Goal: Task Accomplishment & Management: Manage account settings

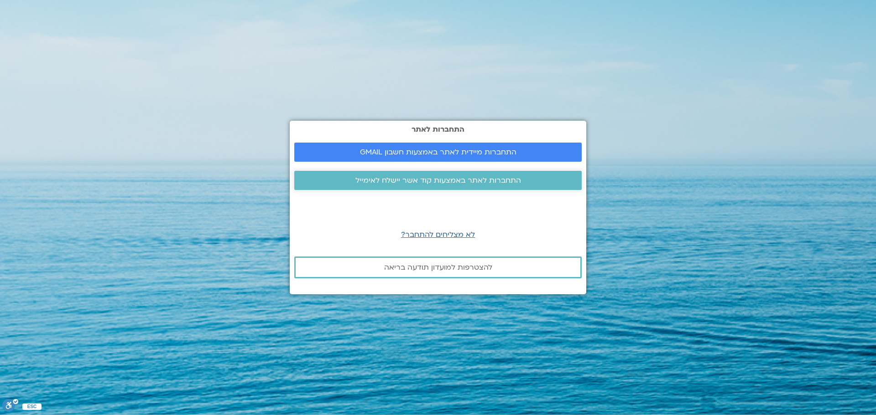
click at [429, 178] on span "התחברות לאתר באמצעות קוד אשר יישלח לאימייל" at bounding box center [438, 180] width 166 height 8
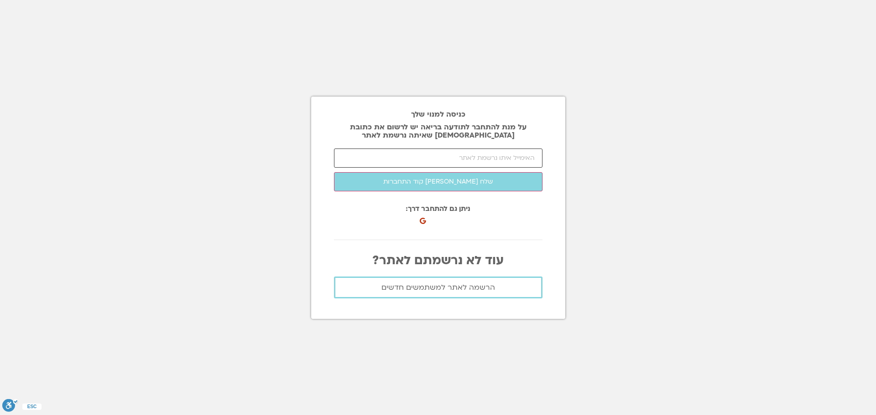
click at [449, 159] on input "email" at bounding box center [438, 158] width 208 height 19
type input "[EMAIL_ADDRESS][DOMAIN_NAME]"
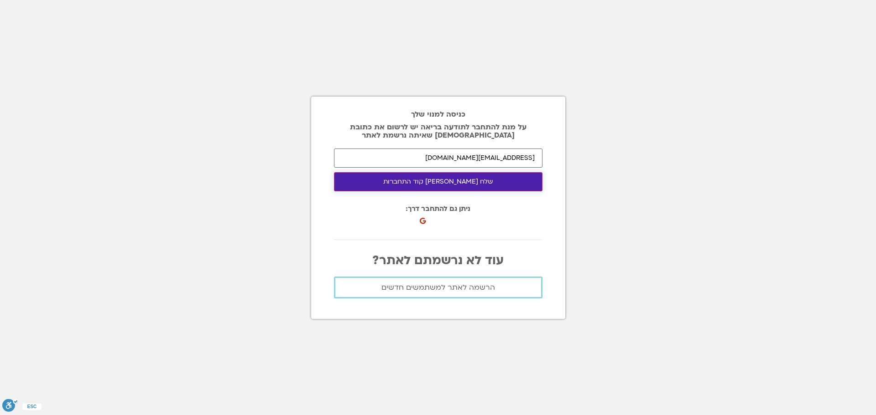
click at [463, 184] on button "שלח [PERSON_NAME] קוד התחברות" at bounding box center [438, 181] width 208 height 19
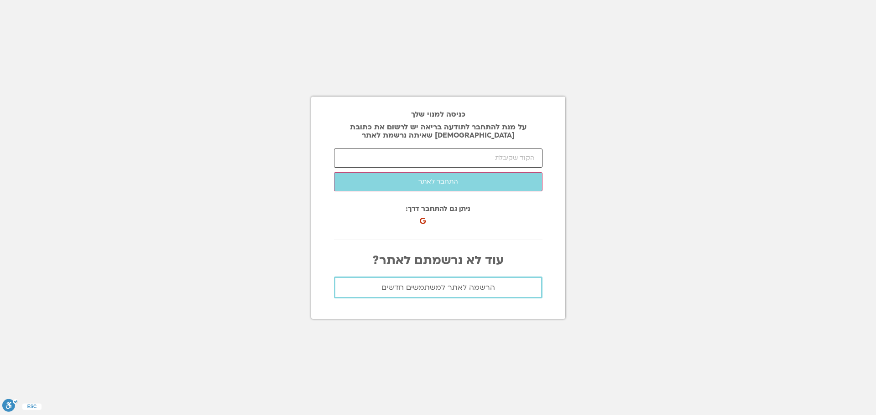
click at [466, 157] on input "number" at bounding box center [438, 158] width 208 height 19
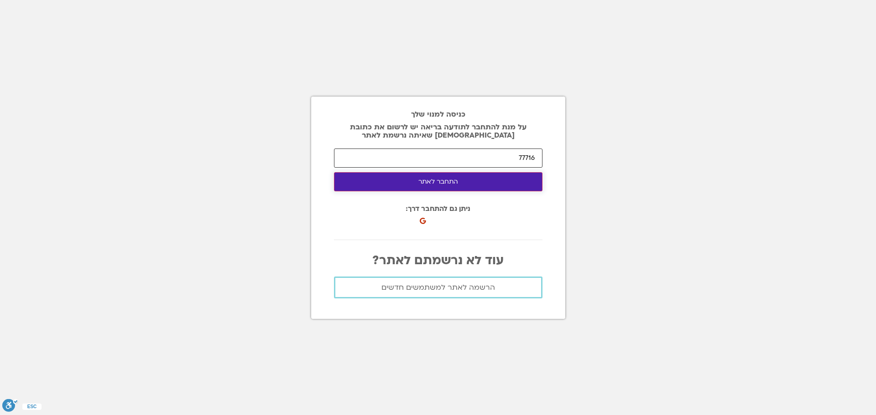
type input "77716"
click at [454, 182] on button "התחבר לאתר" at bounding box center [438, 181] width 208 height 19
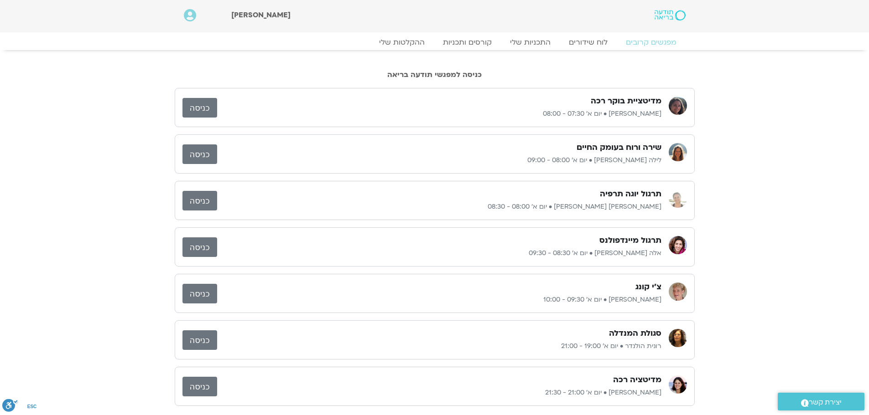
click at [213, 155] on link "כניסה" at bounding box center [199, 155] width 35 height 20
